Goal: Task Accomplishment & Management: Manage account settings

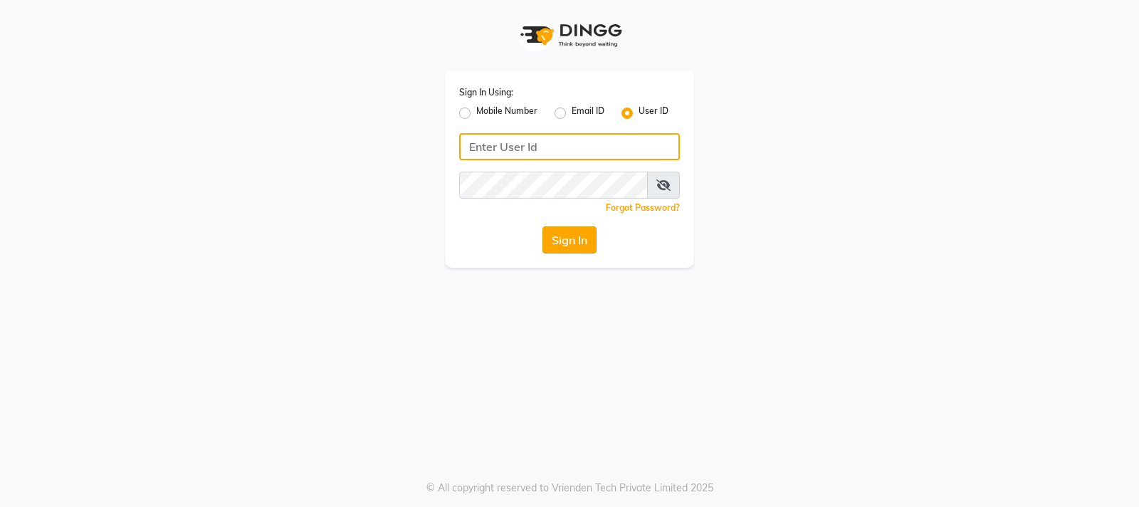
type input "59582222"
click at [563, 233] on button "Sign In" at bounding box center [569, 239] width 54 height 27
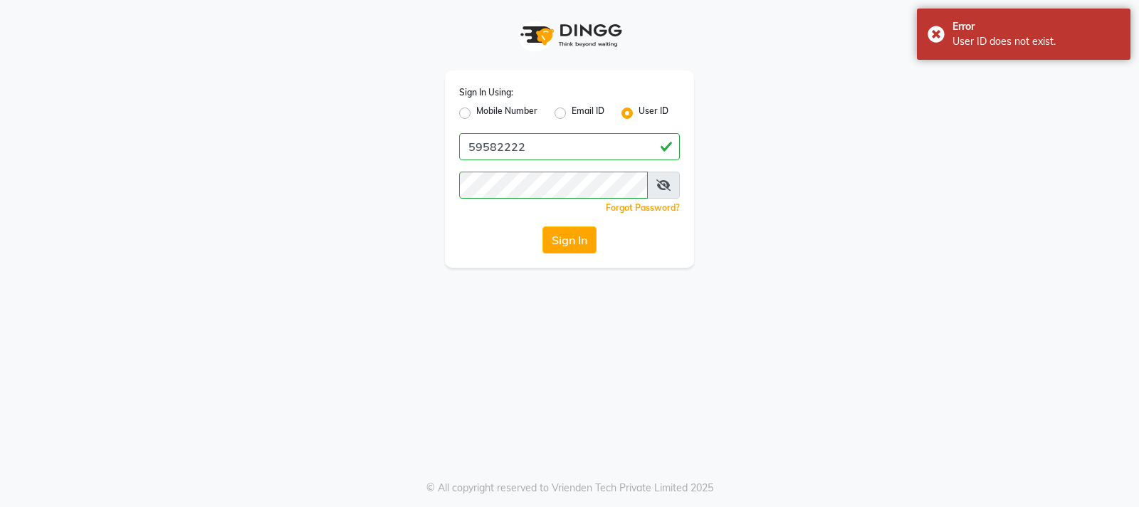
click at [476, 112] on label "Mobile Number" at bounding box center [506, 113] width 61 height 17
click at [476, 112] on input "Mobile Number" at bounding box center [480, 109] width 9 height 9
radio input "true"
radio input "false"
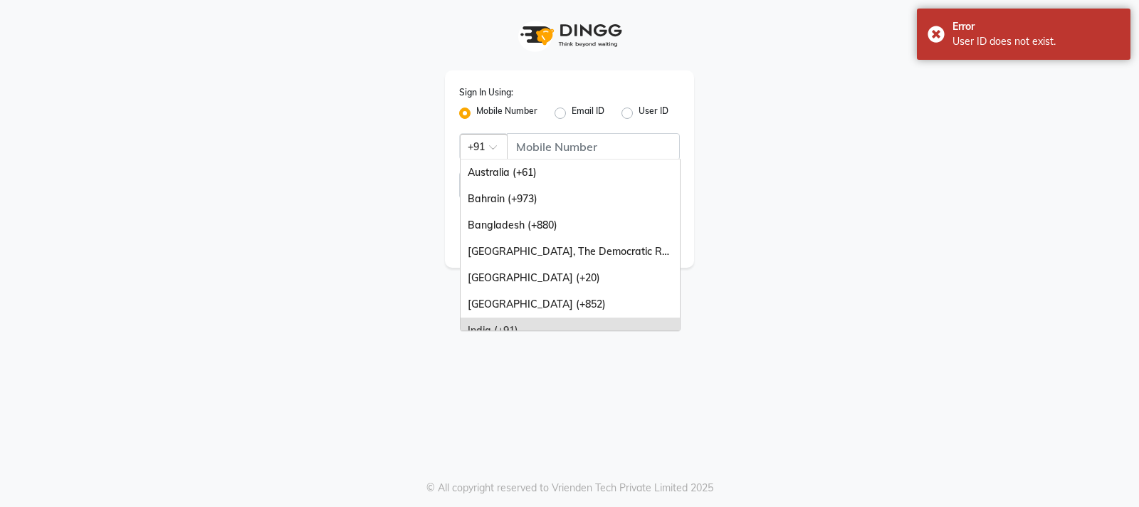
click at [492, 147] on span at bounding box center [498, 151] width 18 height 15
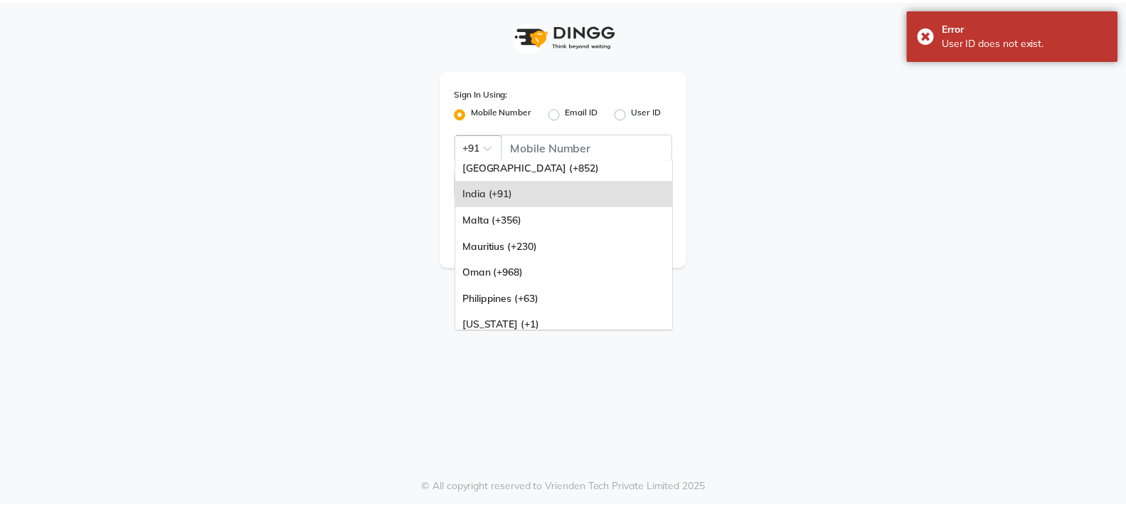
scroll to position [142, 0]
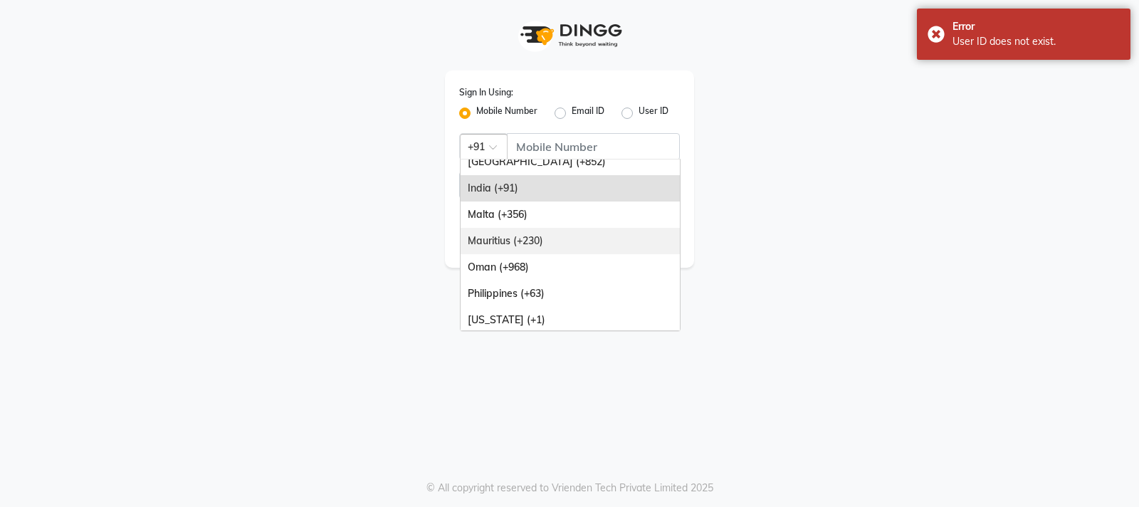
click at [484, 236] on div "Mauritius (+230)" at bounding box center [569, 241] width 219 height 26
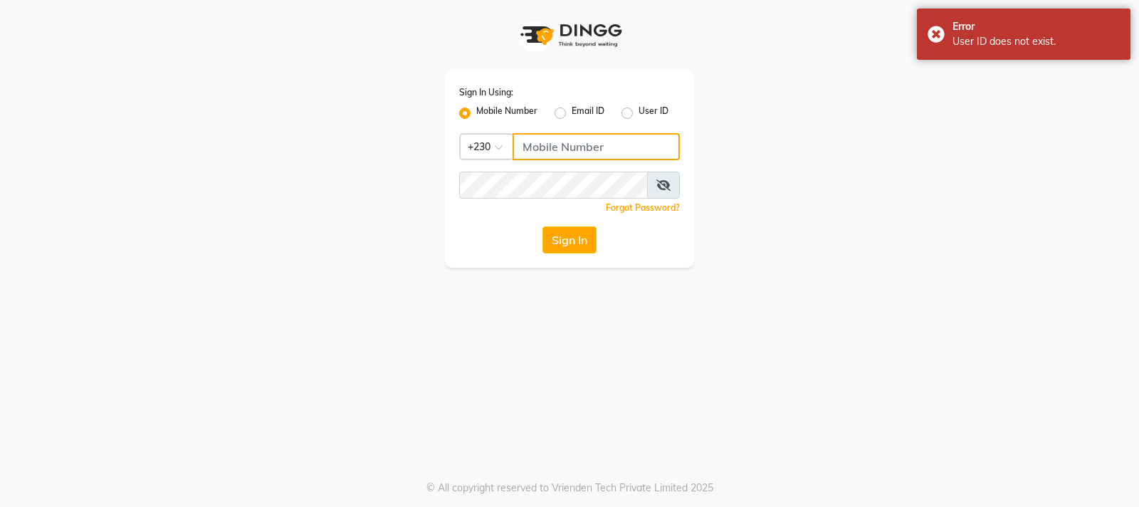
click at [571, 142] on input "Username" at bounding box center [595, 146] width 167 height 27
type input "59582222"
click at [564, 246] on button "Sign In" at bounding box center [569, 239] width 54 height 27
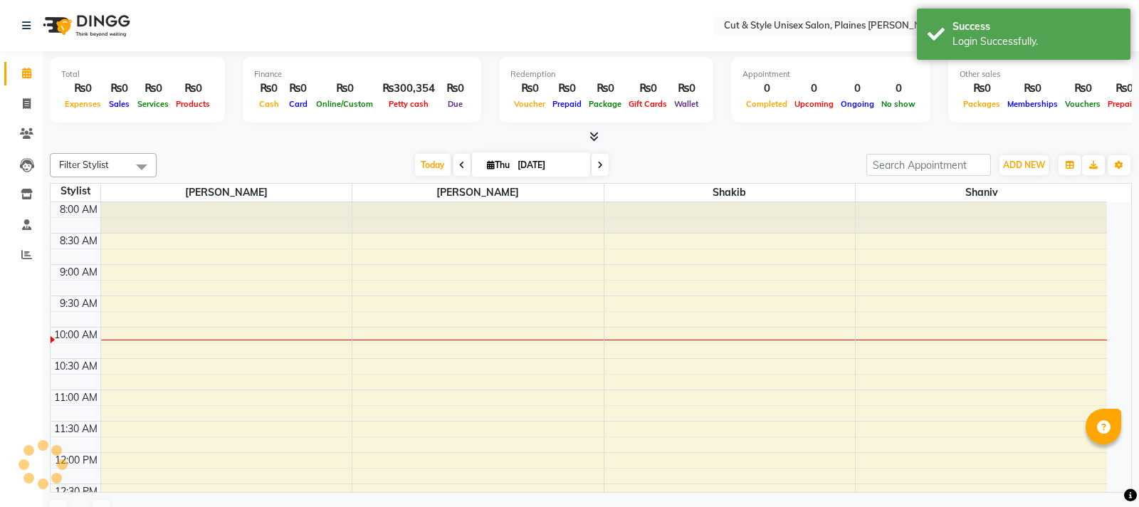
select select "en"
